Goal: Browse casually

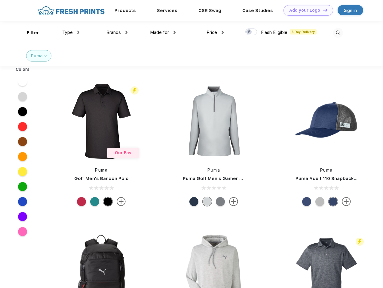
click at [306, 10] on link "Add your Logo Design Tool" at bounding box center [308, 10] width 50 height 11
click at [0, 0] on div "Design Tool" at bounding box center [0, 0] width 0 height 0
click at [322, 10] on link "Add your Logo Design Tool" at bounding box center [308, 10] width 50 height 11
click at [29, 33] on div "Filter" at bounding box center [33, 32] width 12 height 7
click at [71, 32] on span "Type" at bounding box center [67, 32] width 11 height 5
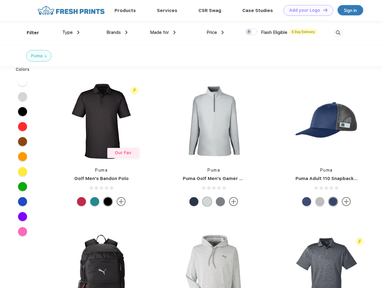
click at [117, 32] on span "Brands" at bounding box center [113, 32] width 14 height 5
click at [163, 32] on span "Made for" at bounding box center [159, 32] width 19 height 5
click at [215, 32] on span "Price" at bounding box center [211, 32] width 11 height 5
click at [251, 32] on div at bounding box center [251, 32] width 12 height 7
click at [249, 32] on input "checkbox" at bounding box center [247, 30] width 4 height 4
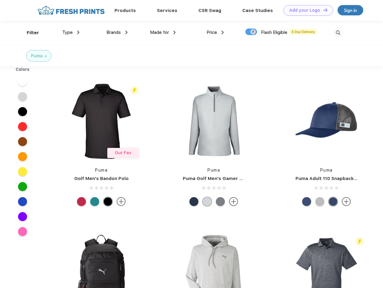
click at [338, 33] on img at bounding box center [338, 33] width 10 height 10
